Goal: Find specific page/section: Find specific page/section

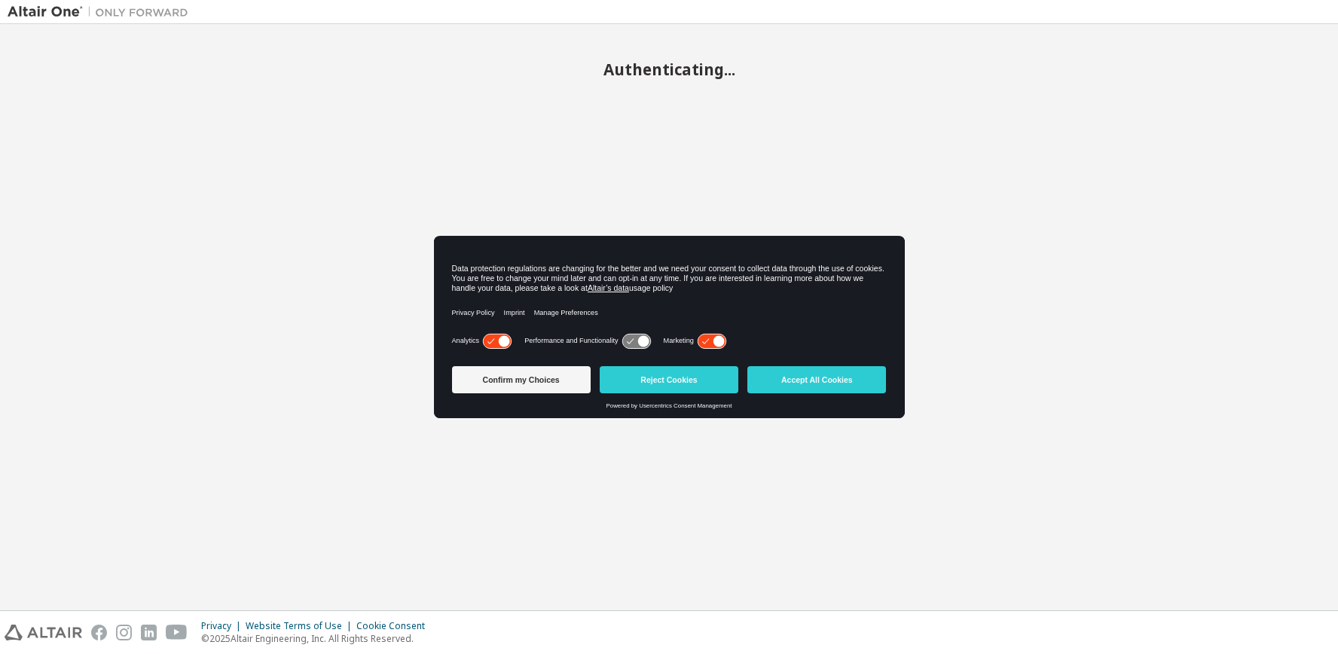
click at [668, 379] on button "Reject Cookies" at bounding box center [669, 379] width 139 height 27
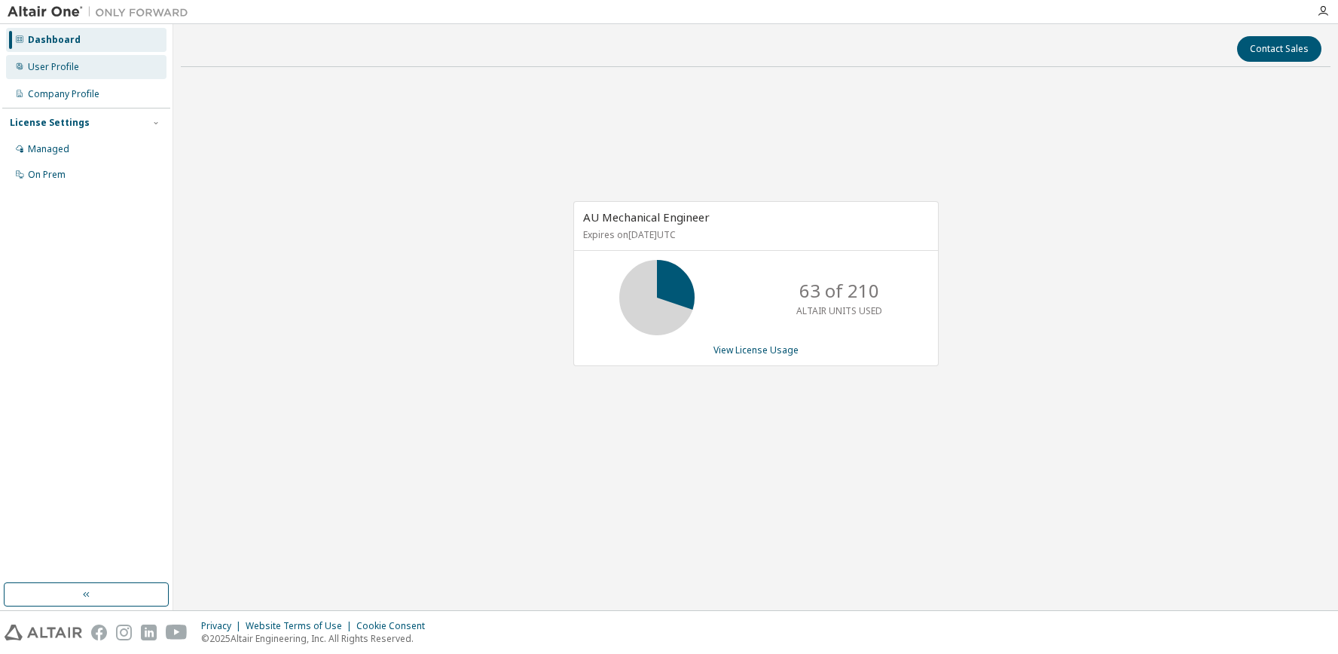
click at [47, 64] on div "User Profile" at bounding box center [53, 67] width 51 height 12
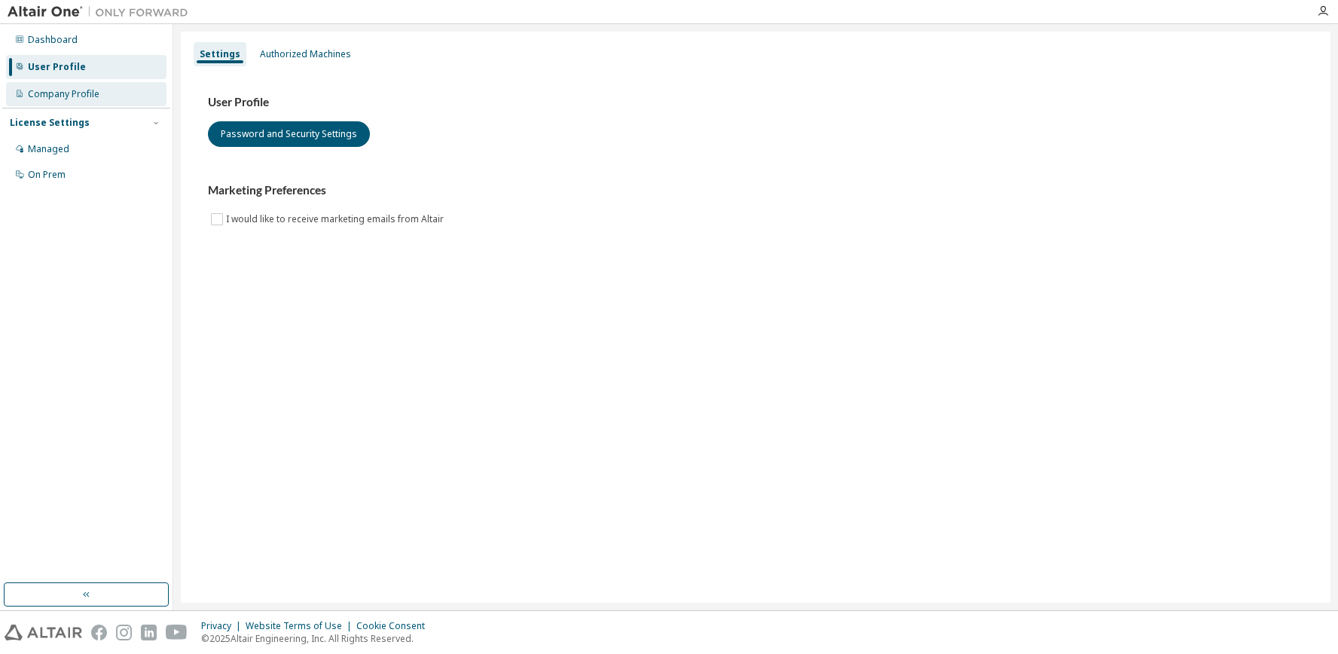
click at [58, 95] on div "Company Profile" at bounding box center [64, 94] width 72 height 12
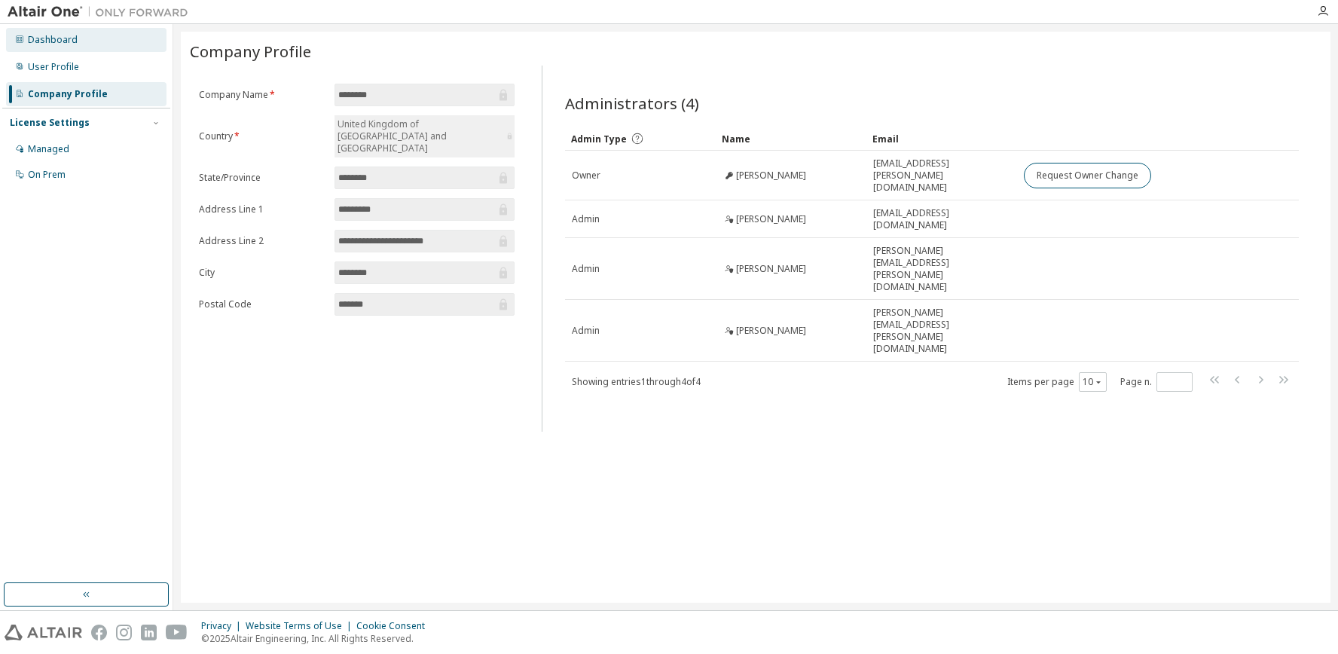
click at [38, 40] on div "Dashboard" at bounding box center [53, 40] width 50 height 12
